Goal: Transaction & Acquisition: Download file/media

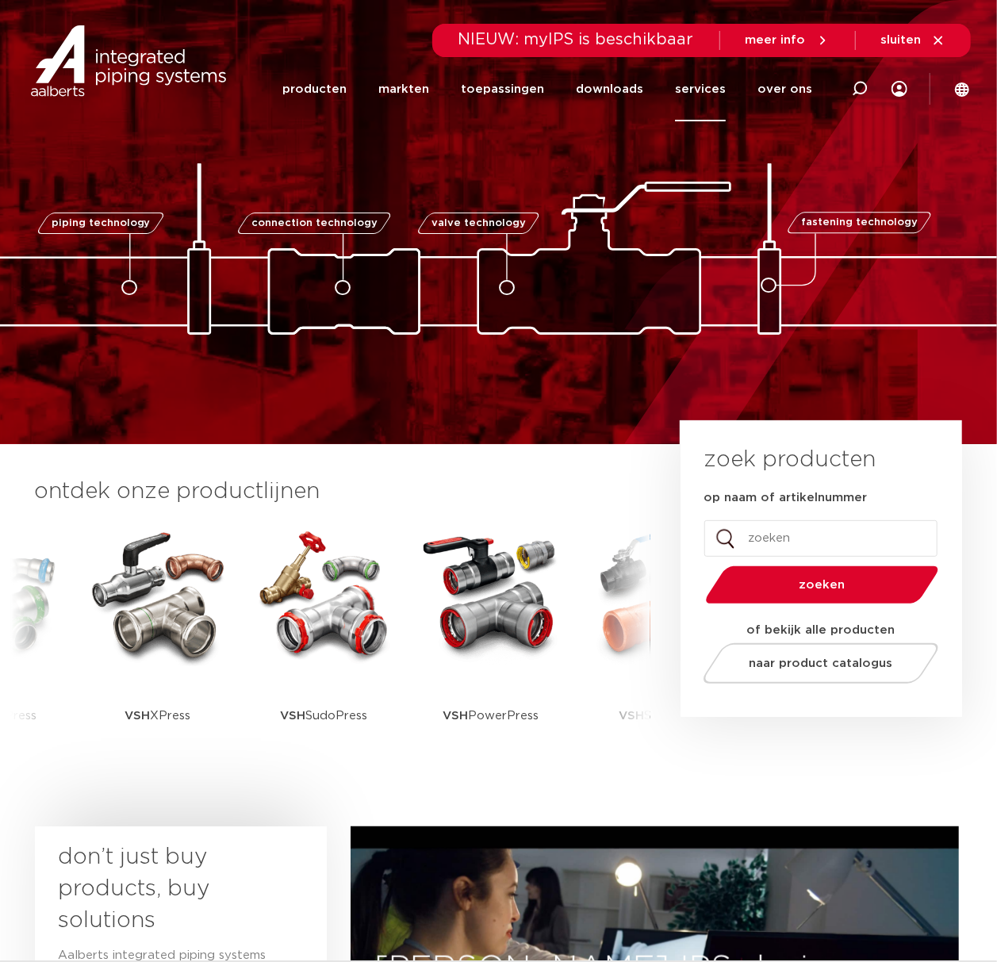
click at [701, 87] on link "services" at bounding box center [700, 89] width 51 height 64
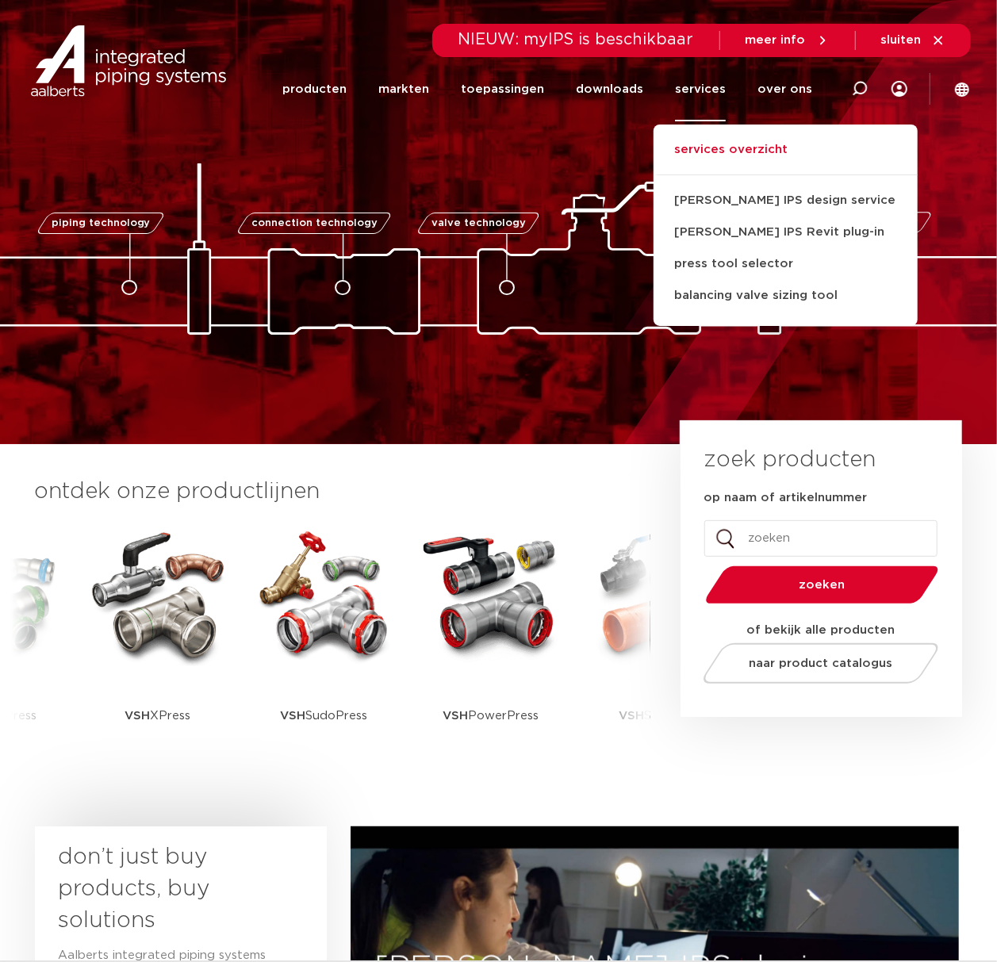
click at [727, 144] on link "services overzicht" at bounding box center [785, 157] width 264 height 35
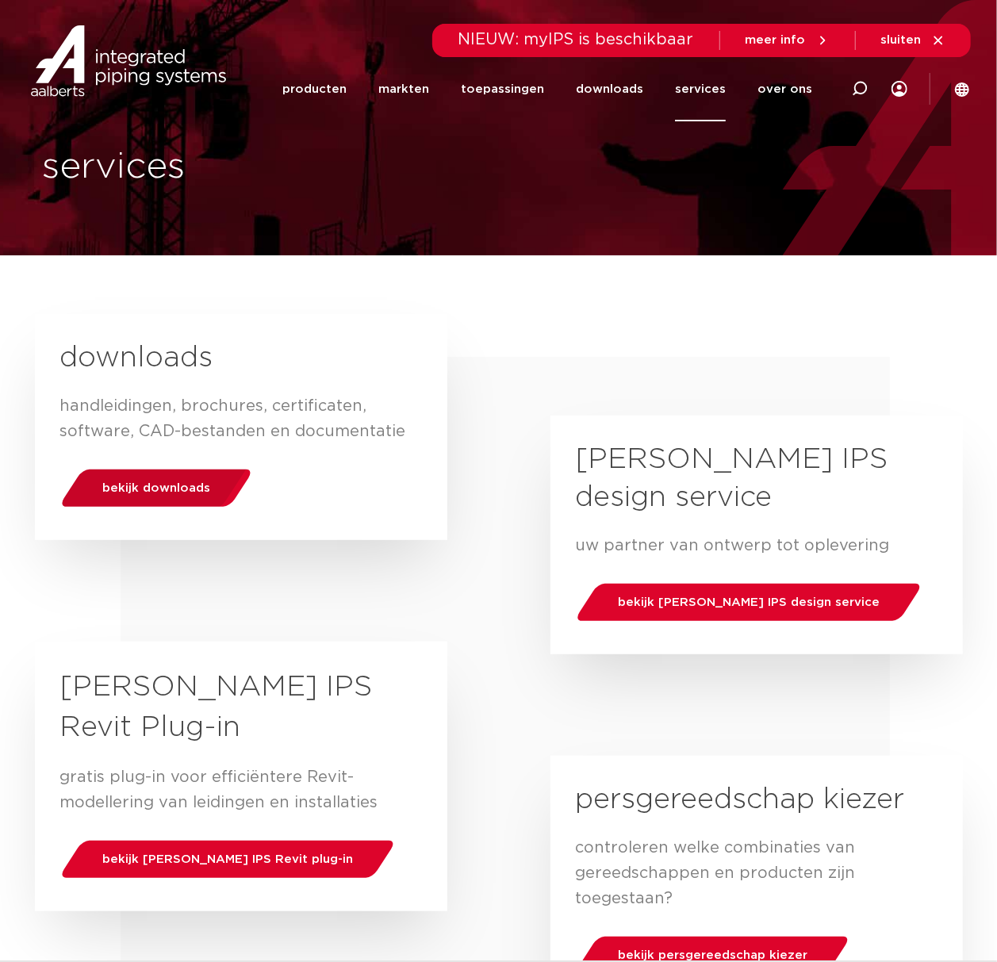
click at [179, 477] on div "bekijk downloads" at bounding box center [156, 488] width 202 height 40
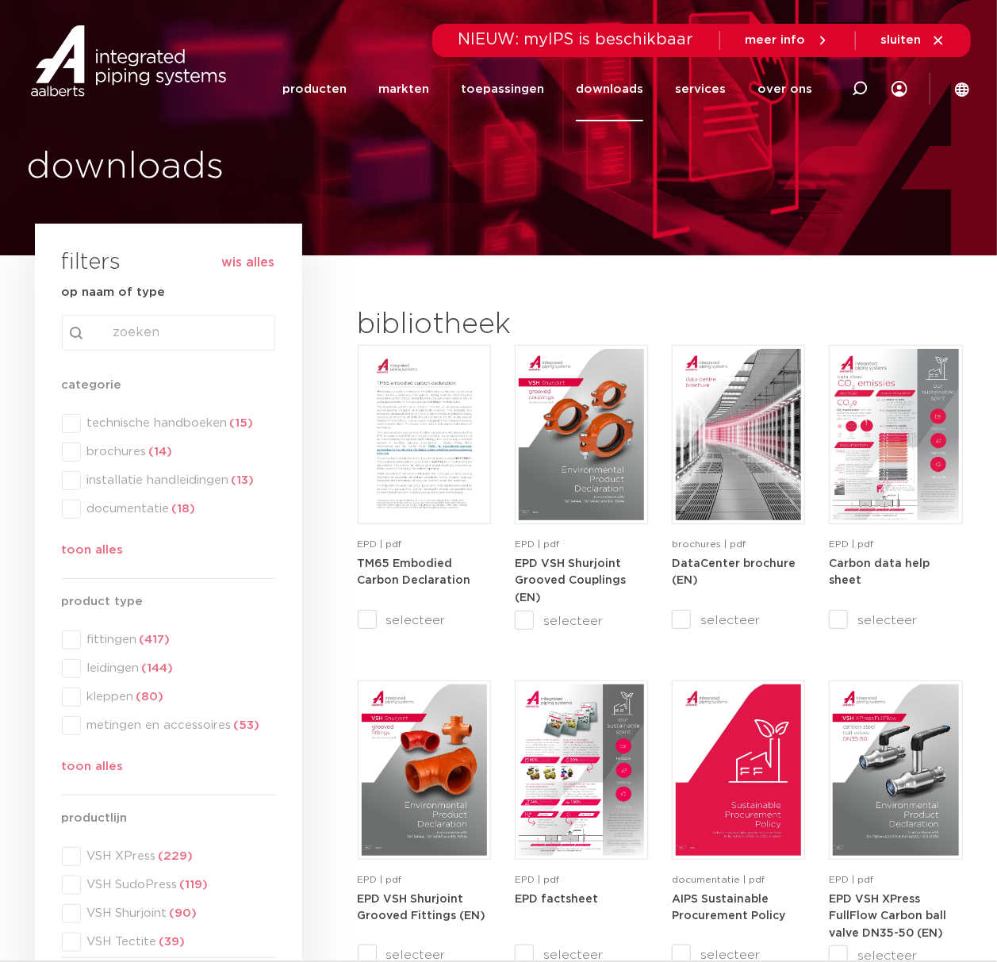
click at [169, 417] on div "categorie categorie technische handboeken (15) brochures (14) installatie handl…" at bounding box center [168, 471] width 213 height 190
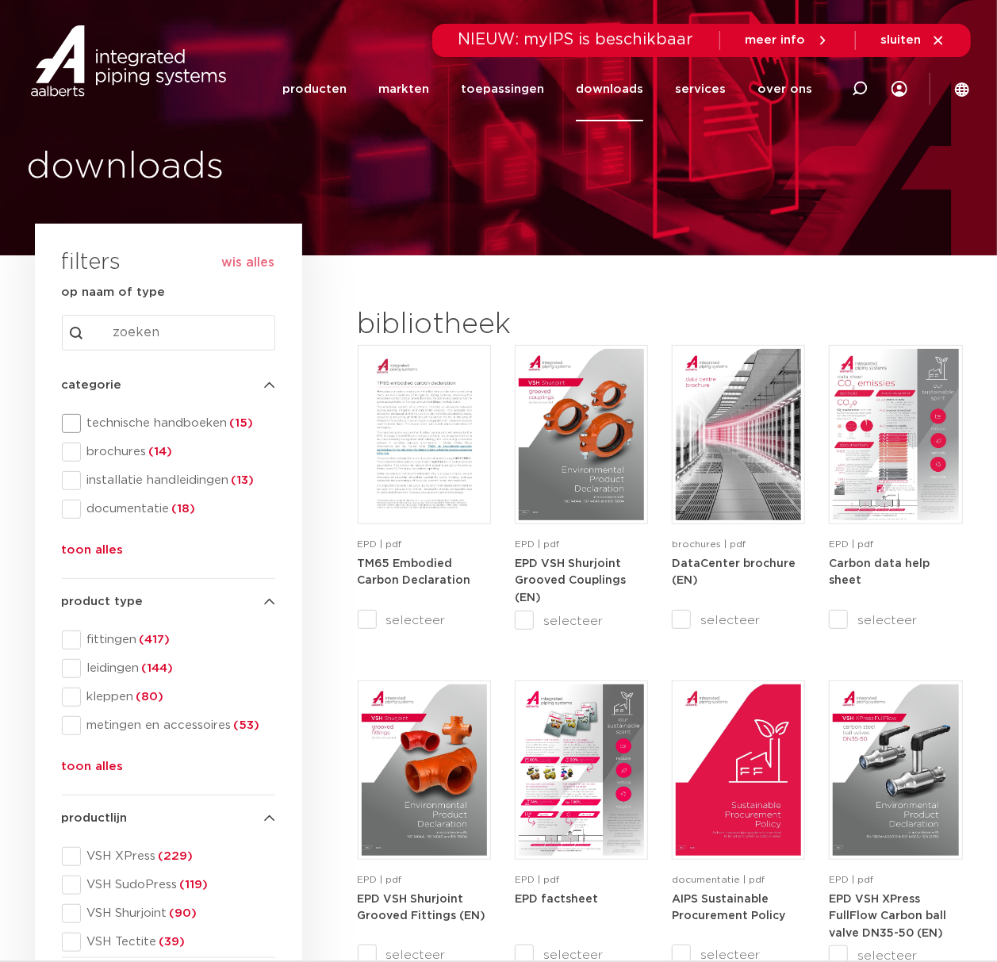
click at [160, 423] on span "technische handboeken (15)" at bounding box center [178, 424] width 194 height 16
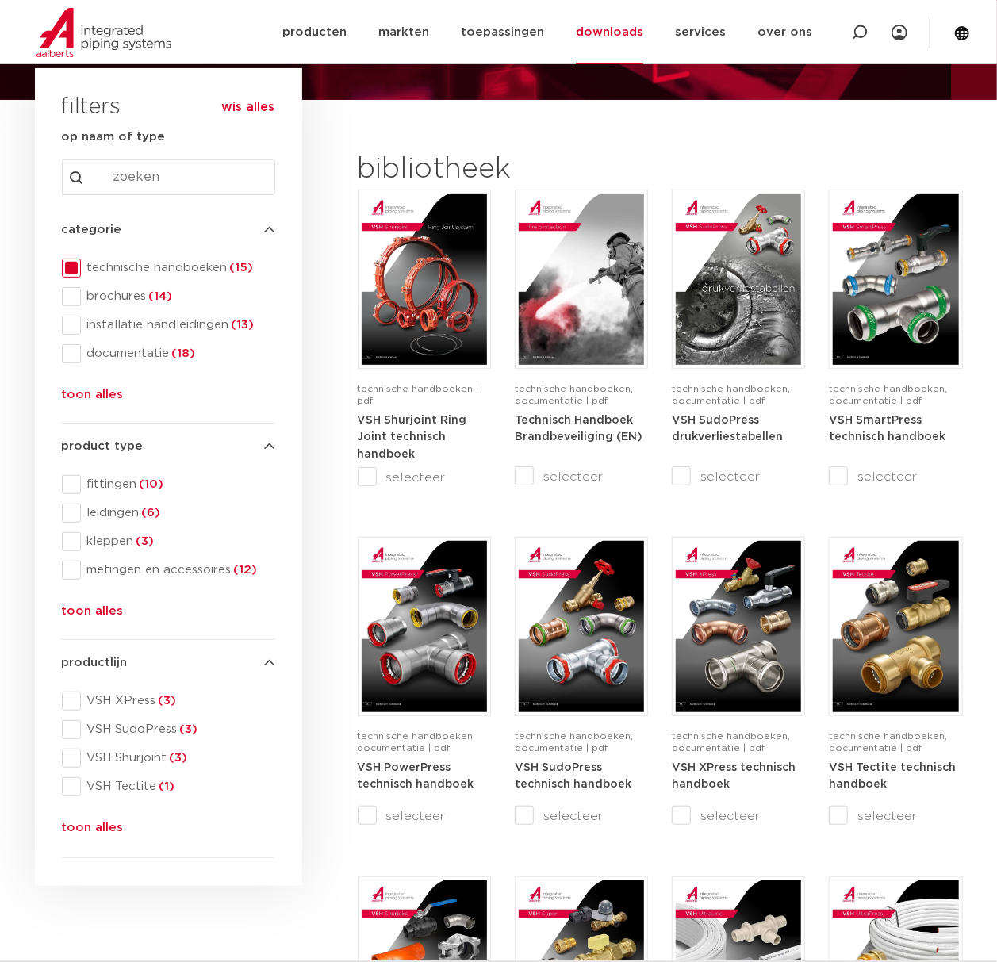
scroll to position [423, 0]
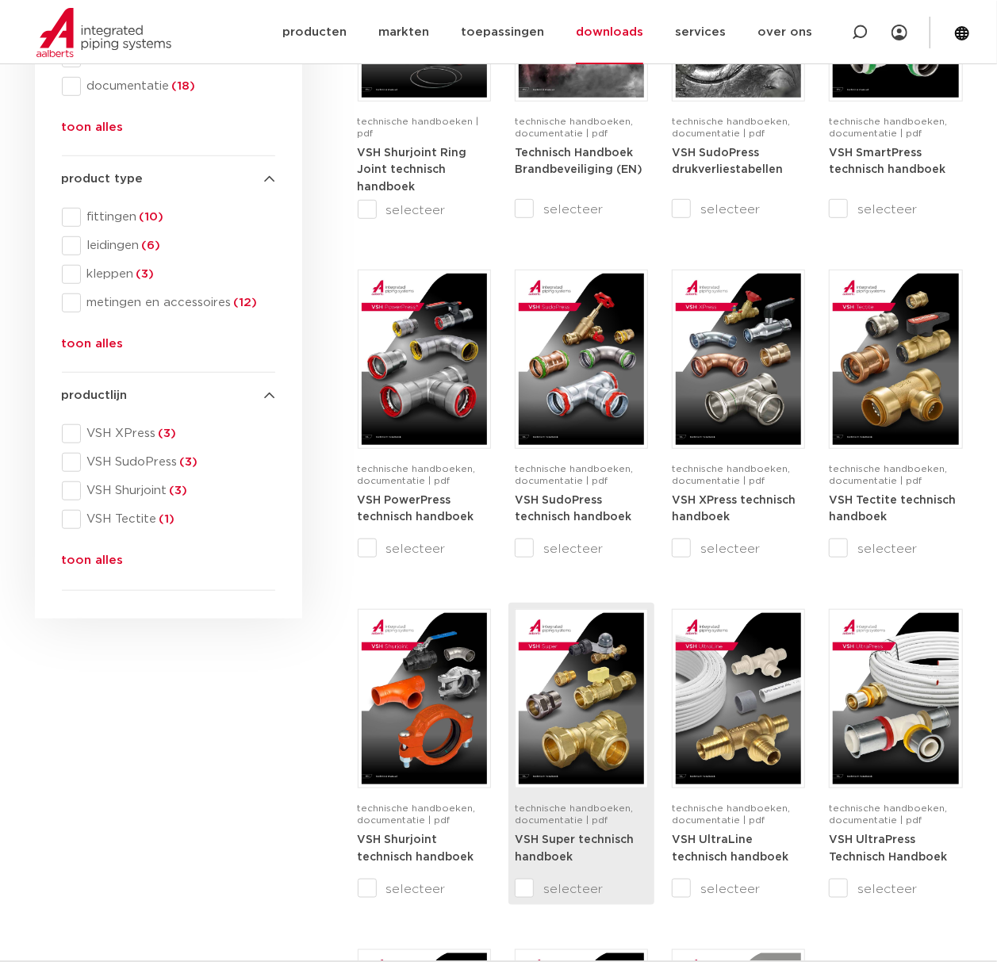
click at [559, 704] on img at bounding box center [581, 698] width 125 height 171
